Goal: Navigation & Orientation: Find specific page/section

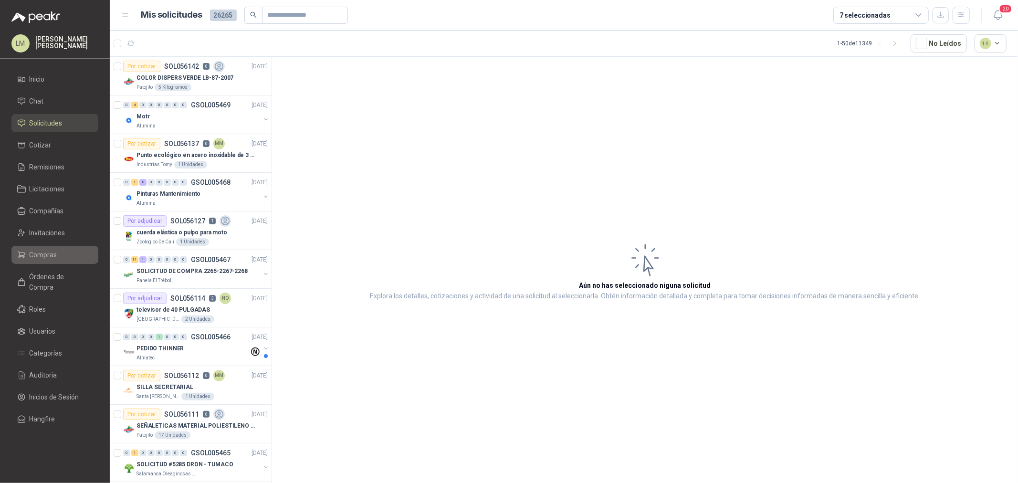
click at [44, 255] on span "Compras" at bounding box center [44, 255] width 28 height 11
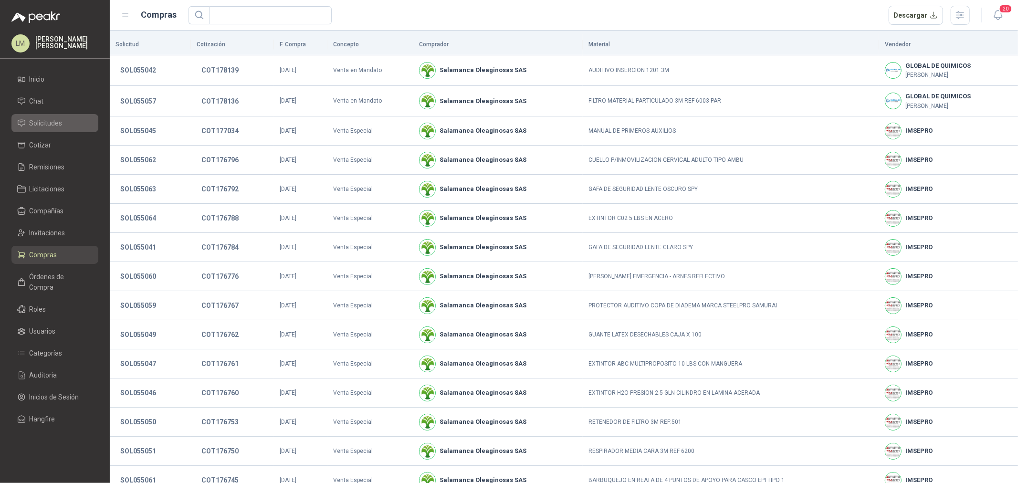
click at [49, 122] on span "Solicitudes" at bounding box center [46, 123] width 33 height 11
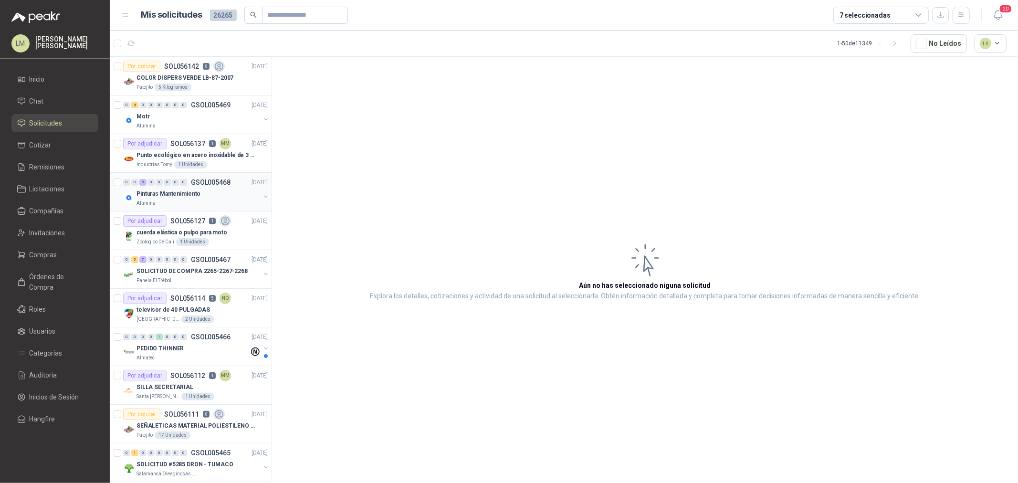
click at [262, 198] on button "button" at bounding box center [266, 197] width 8 height 8
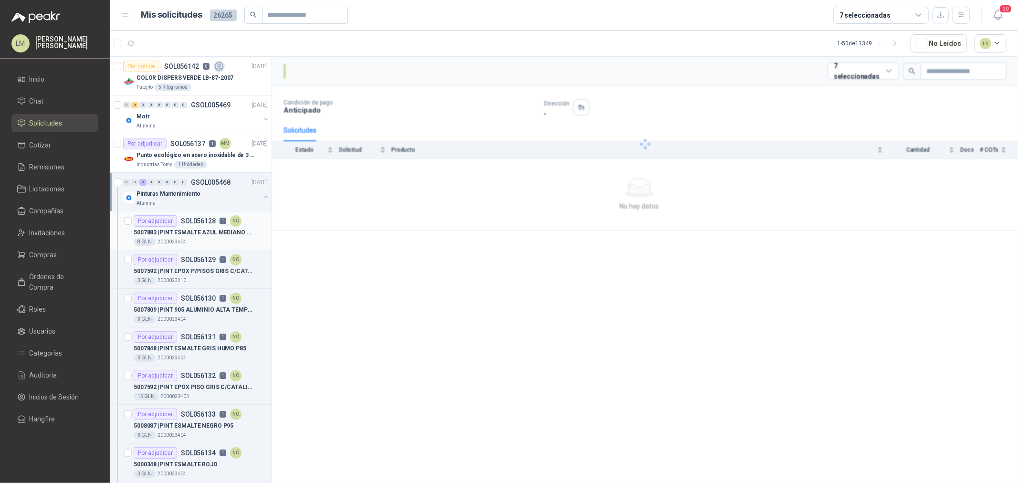
click at [230, 235] on p "5007883 | PINT ESMALTE AZUL MEDIANO #38" at bounding box center [193, 232] width 119 height 9
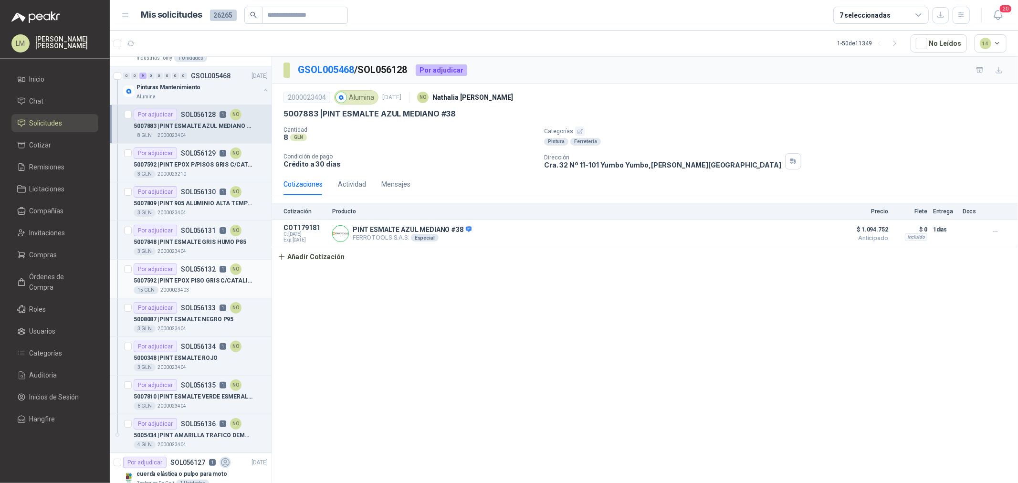
scroll to position [159, 0]
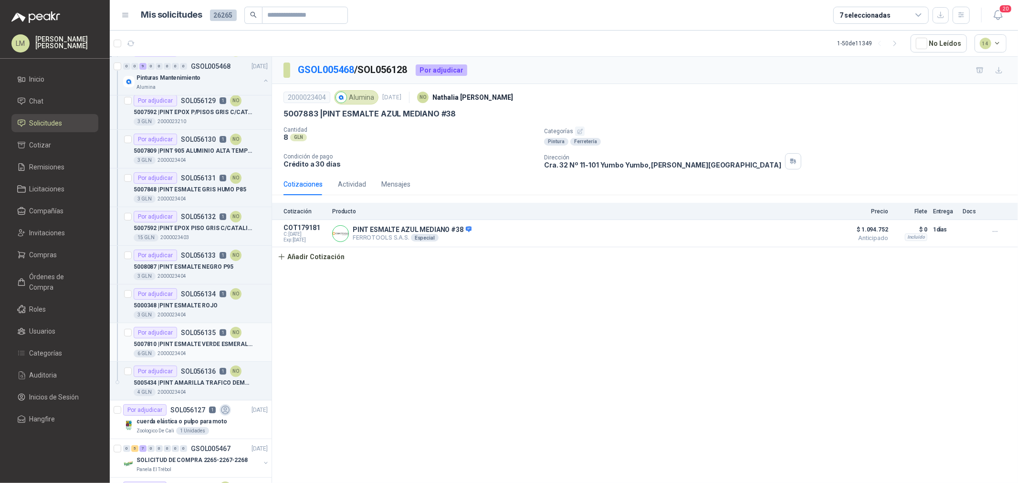
click at [202, 329] on p "SOL056135" at bounding box center [198, 332] width 35 height 7
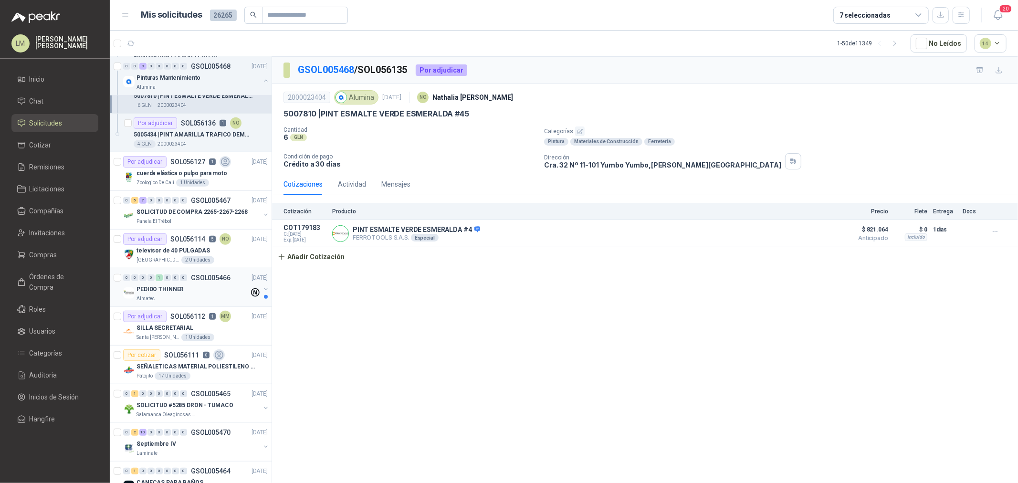
scroll to position [477, 0]
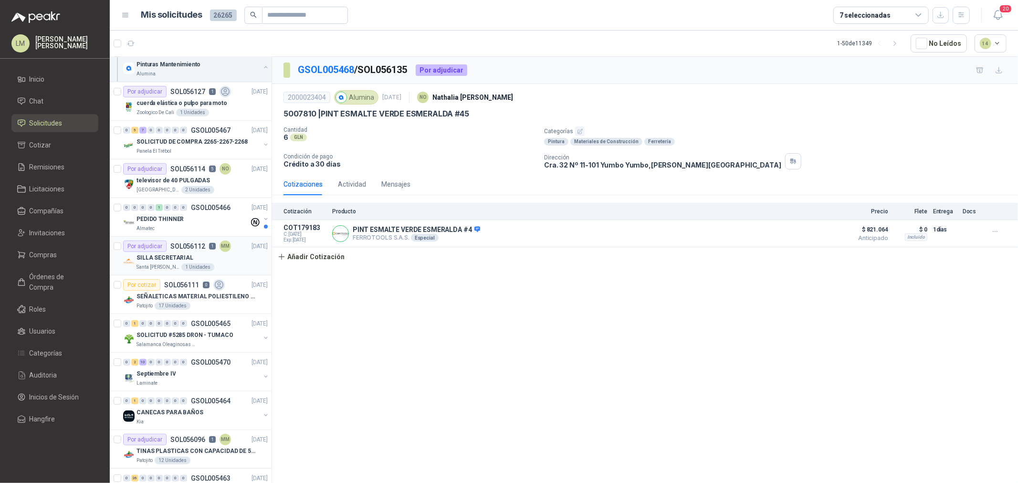
click at [177, 257] on p "SILLA SECRETARIAL" at bounding box center [165, 257] width 57 height 9
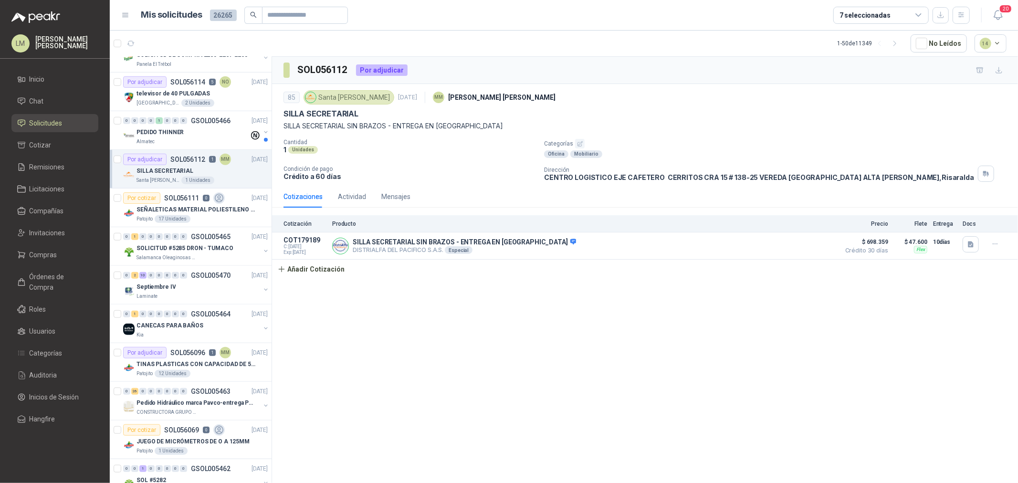
scroll to position [583, 0]
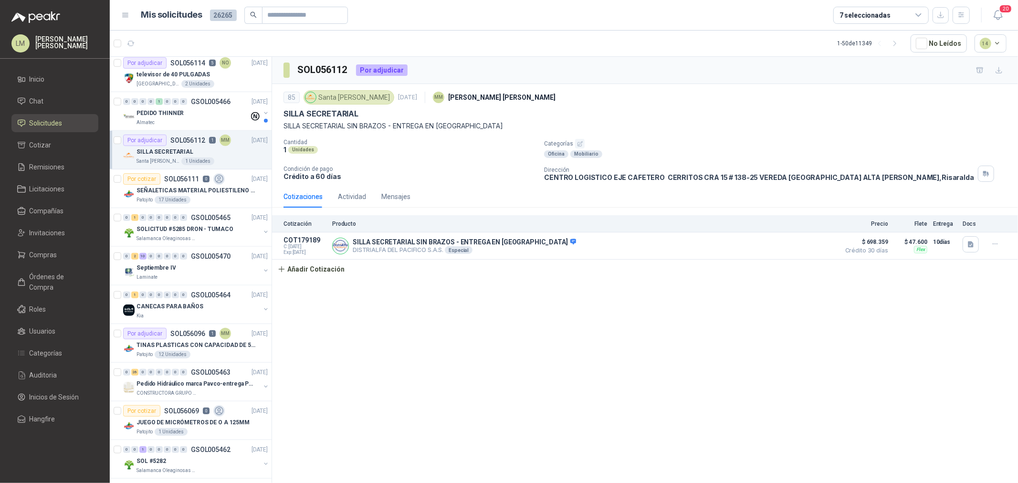
click at [184, 269] on div "Septiembre IV" at bounding box center [199, 267] width 124 height 11
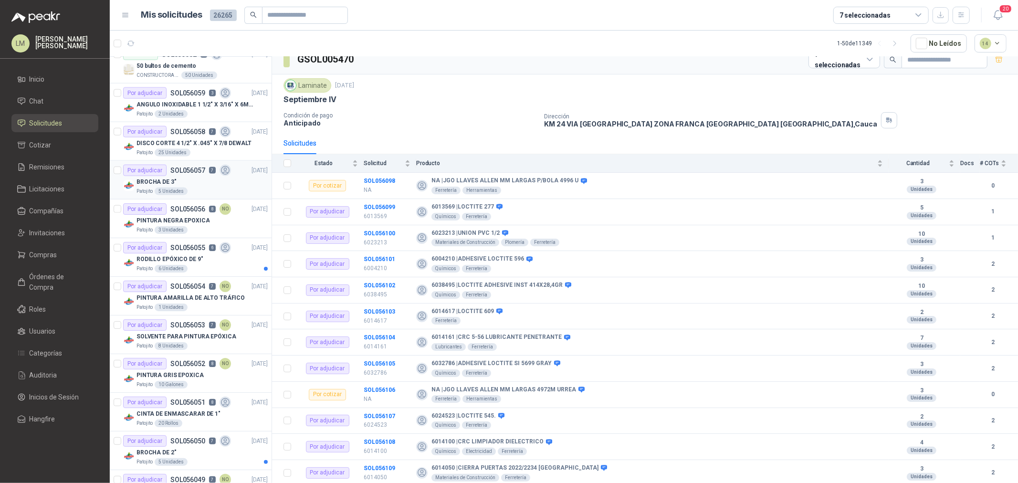
scroll to position [1061, 0]
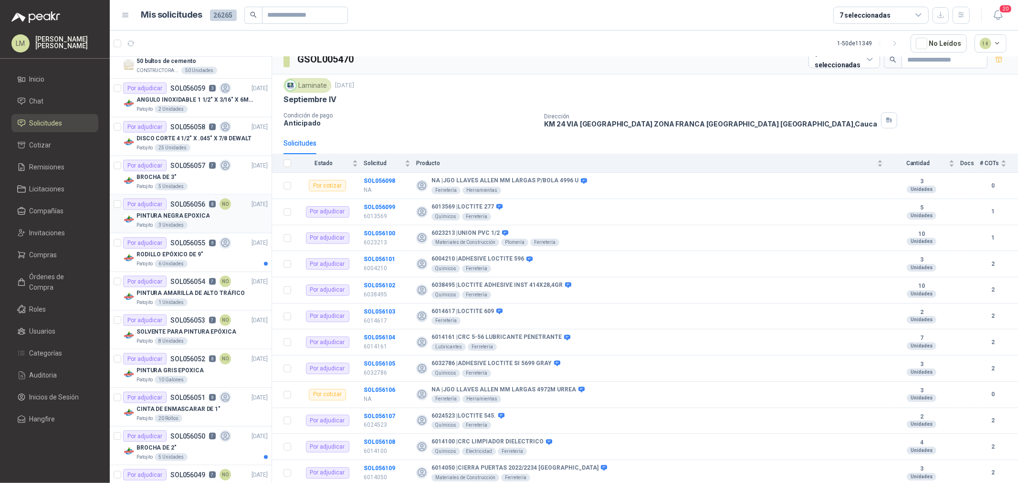
click at [166, 226] on div "3 Unidades" at bounding box center [171, 225] width 33 height 8
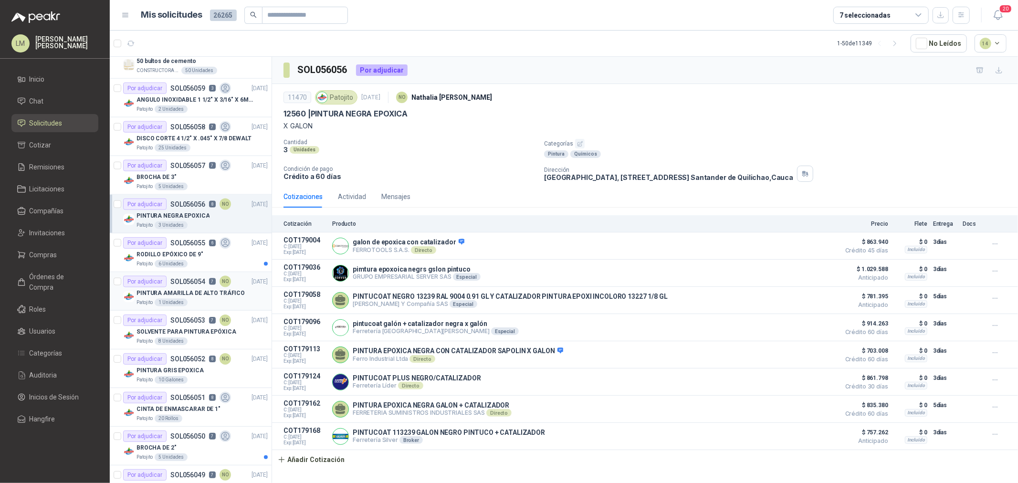
click at [165, 296] on p "PINTURA AMARILLA DE ALTO TRÁFICO" at bounding box center [191, 293] width 108 height 9
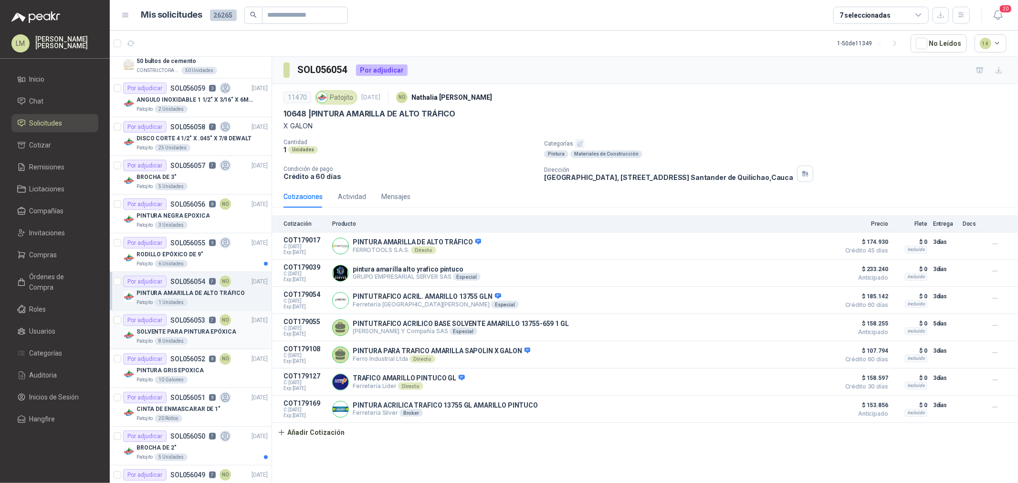
click at [170, 330] on p "SOLVENTE PARA PINTURA EPÓXICA" at bounding box center [187, 331] width 100 height 9
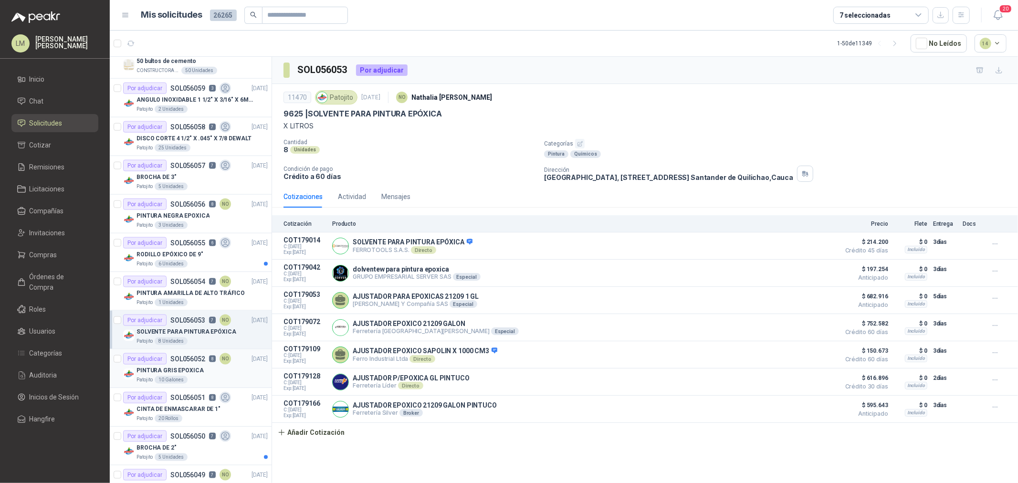
click at [184, 380] on div "10 Galones" at bounding box center [171, 380] width 33 height 8
